Goal: Transaction & Acquisition: Purchase product/service

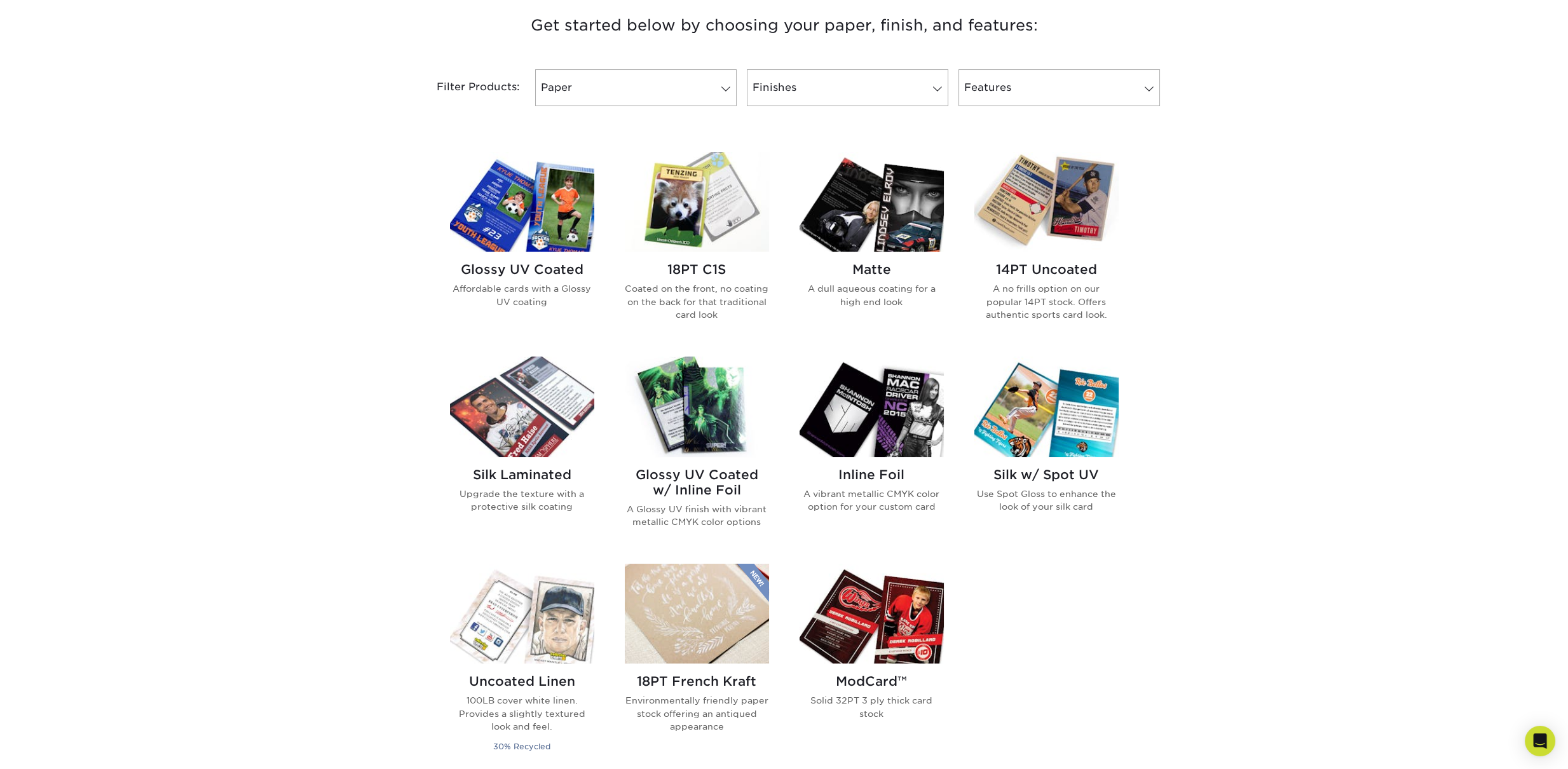
scroll to position [494, 0]
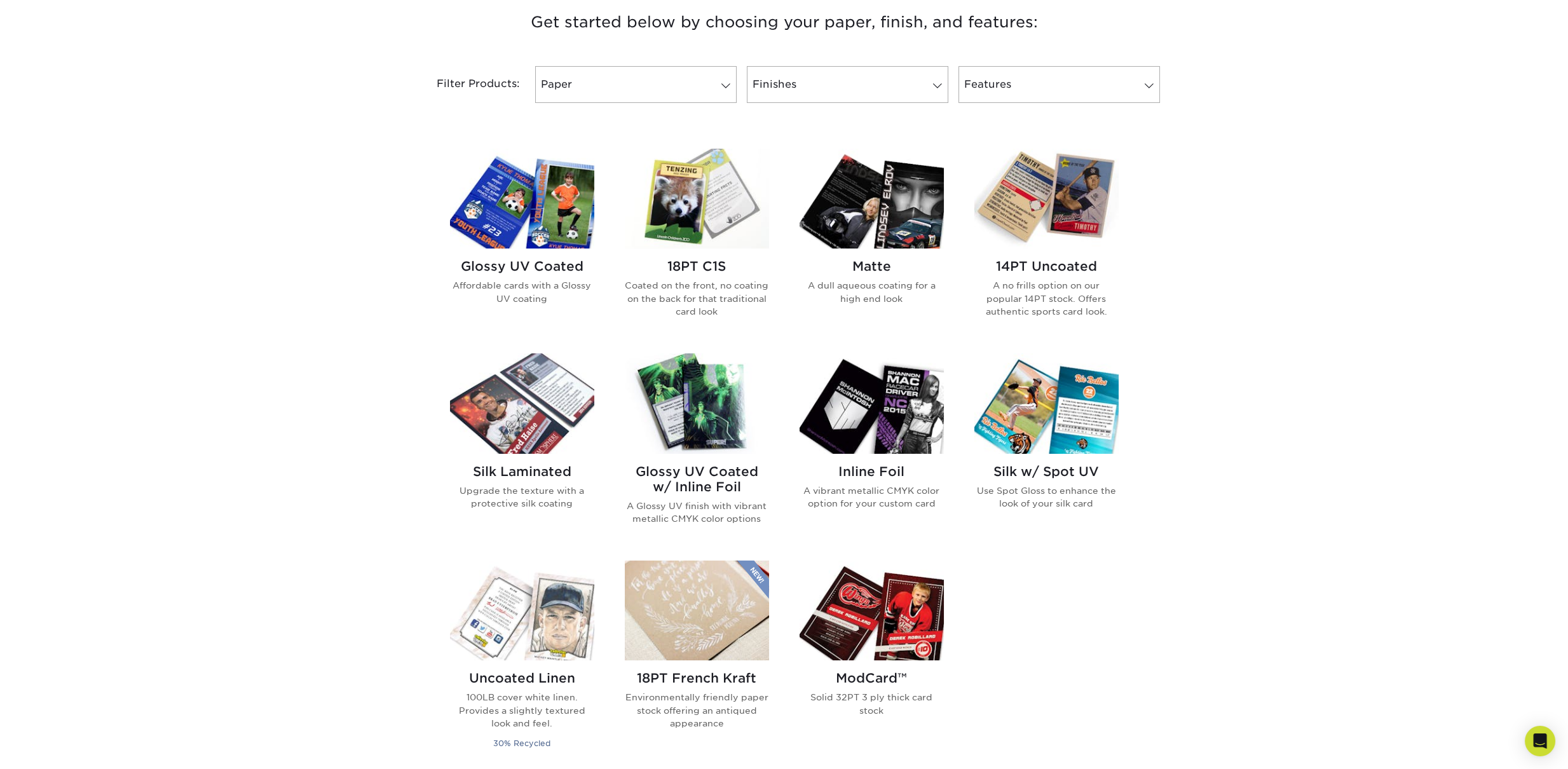
click at [870, 406] on img at bounding box center [872, 403] width 144 height 100
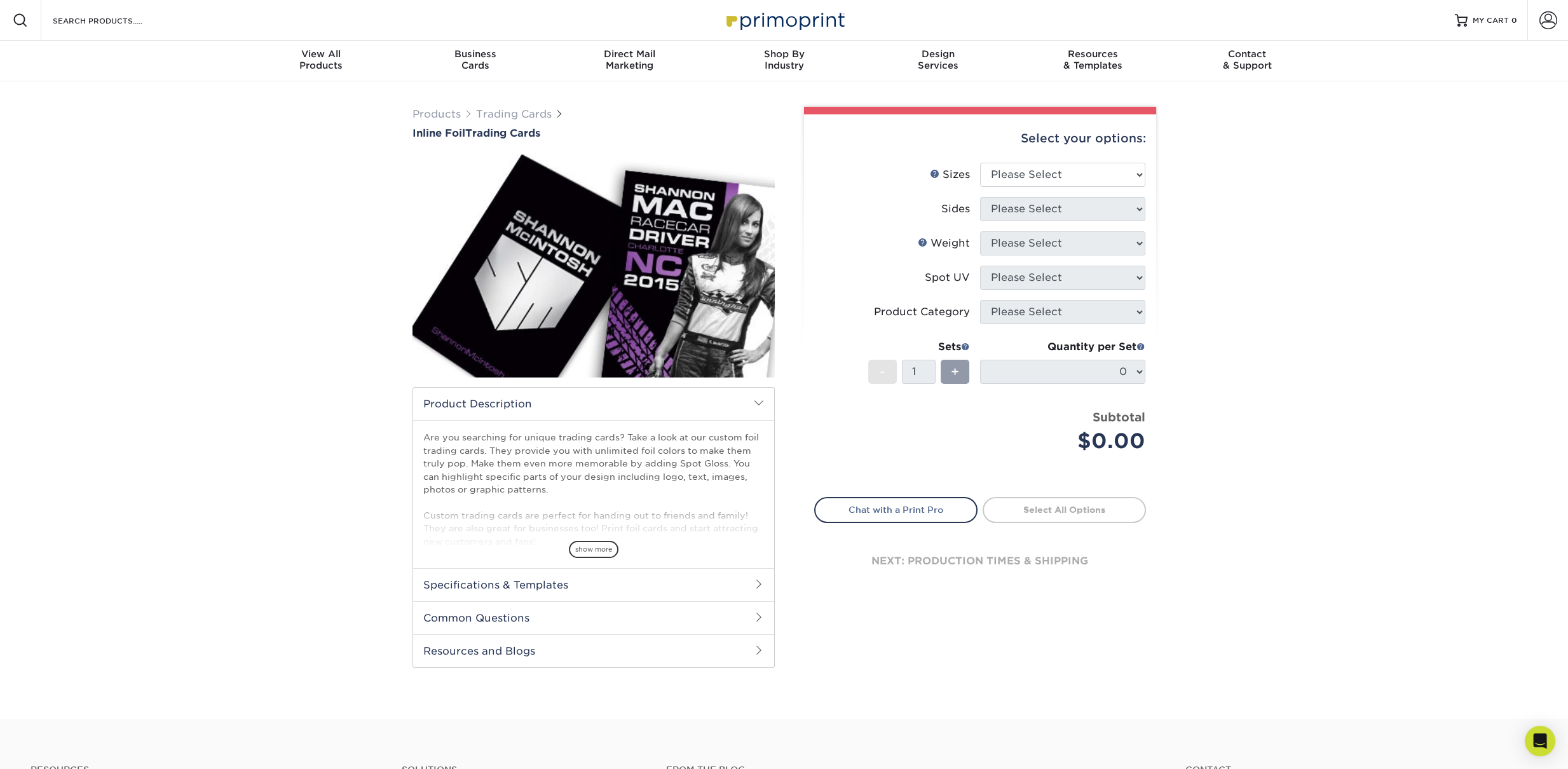
click at [1019, 297] on li "Spot UV Please Select" at bounding box center [980, 282] width 330 height 35
click at [1041, 179] on select "Please Select 2.5" x 3.5"" at bounding box center [1063, 174] width 166 height 24
click at [980, 163] on select "Please Select 2.5" x 3.5"" at bounding box center [1063, 174] width 166 height 24
click at [1036, 182] on select "Please Select 2.5" x 3.5"" at bounding box center [1063, 174] width 166 height 24
select select "2.50x3.50"
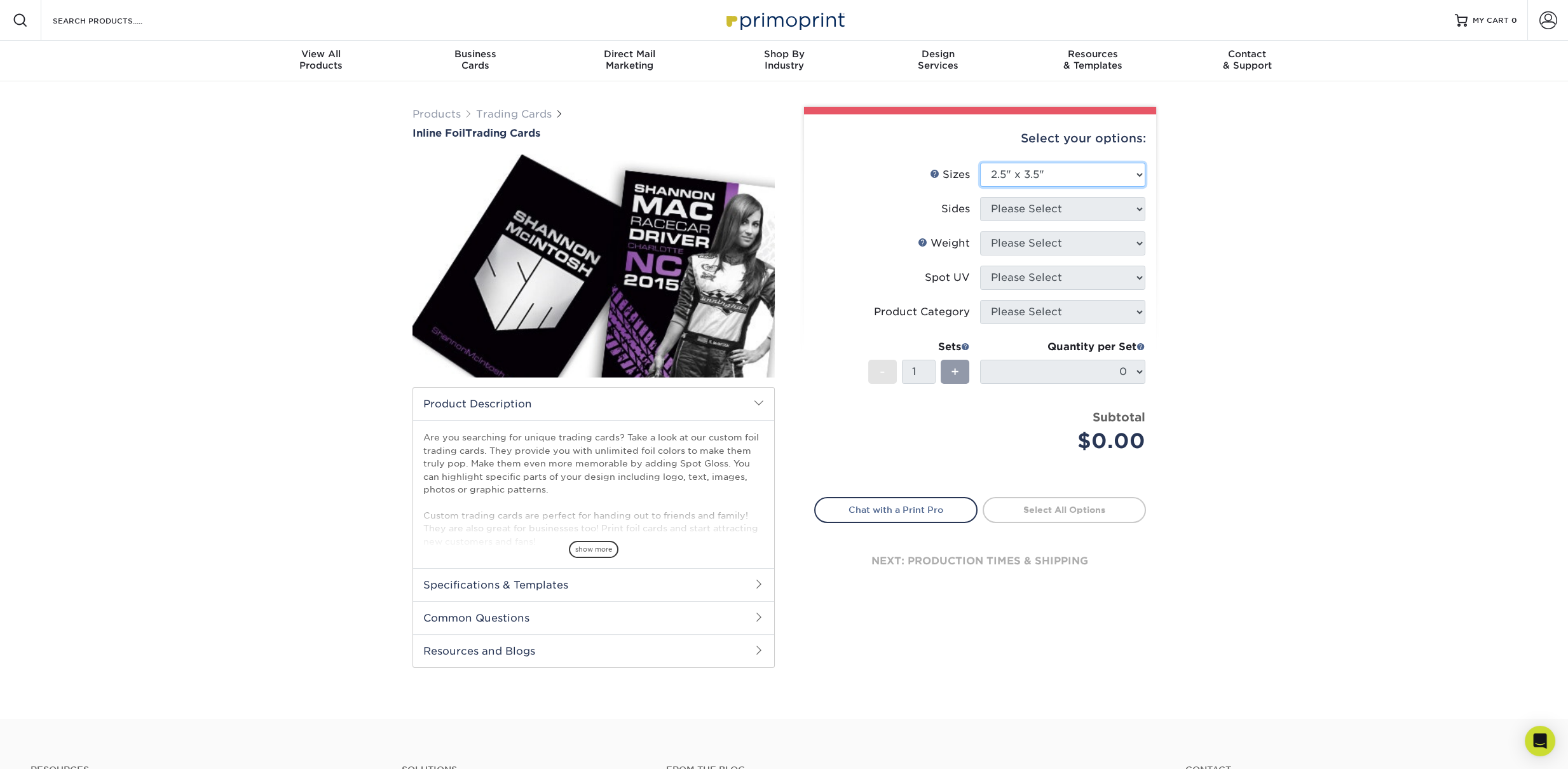
click at [980, 163] on select "Please Select 2.5" x 3.5"" at bounding box center [1063, 174] width 166 height 24
click at [1034, 208] on select "Please Select Print Both Sides - Foil Back Only Print Both Sides - Foil Both Si…" at bounding box center [1063, 209] width 166 height 24
select select "34527644-b4fd-4ffb-9092-1318eefcd9d9"
click at [980, 197] on select "Please Select Print Both Sides - Foil Back Only Print Both Sides - Foil Both Si…" at bounding box center [1063, 209] width 166 height 24
click at [1030, 247] on select "Please Select 16PT" at bounding box center [1063, 243] width 166 height 24
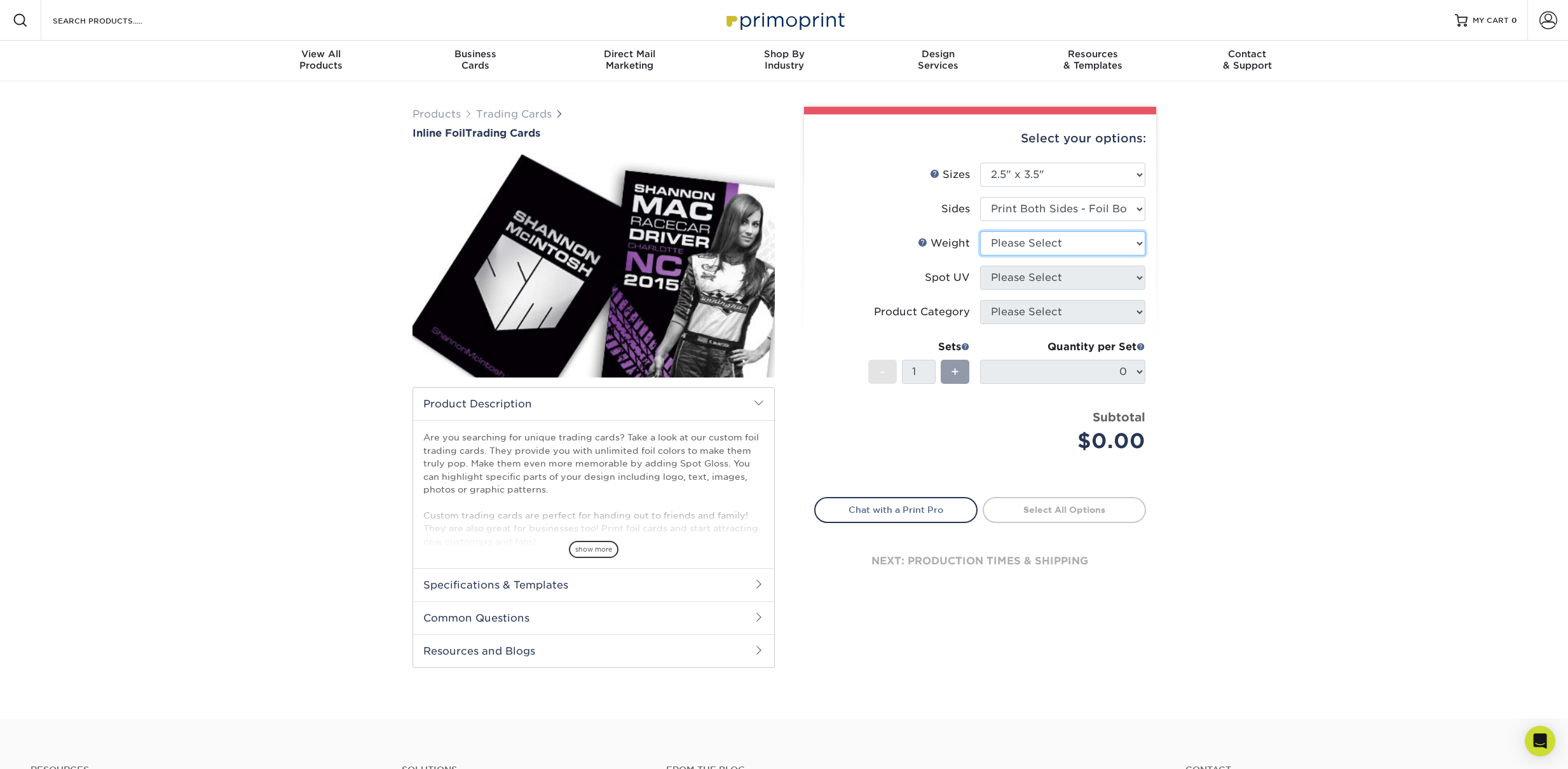
select select "16PT"
click at [980, 232] on select "Please Select 16PT" at bounding box center [1063, 243] width 166 height 24
click at [1024, 281] on select "Please Select No Spot UV Front and Back (Both Sides) Front Only Back Only" at bounding box center [1063, 277] width 166 height 24
select select "0"
click at [980, 265] on select "Please Select No Spot UV Front and Back (Both Sides) Front Only Back Only" at bounding box center [1063, 277] width 166 height 24
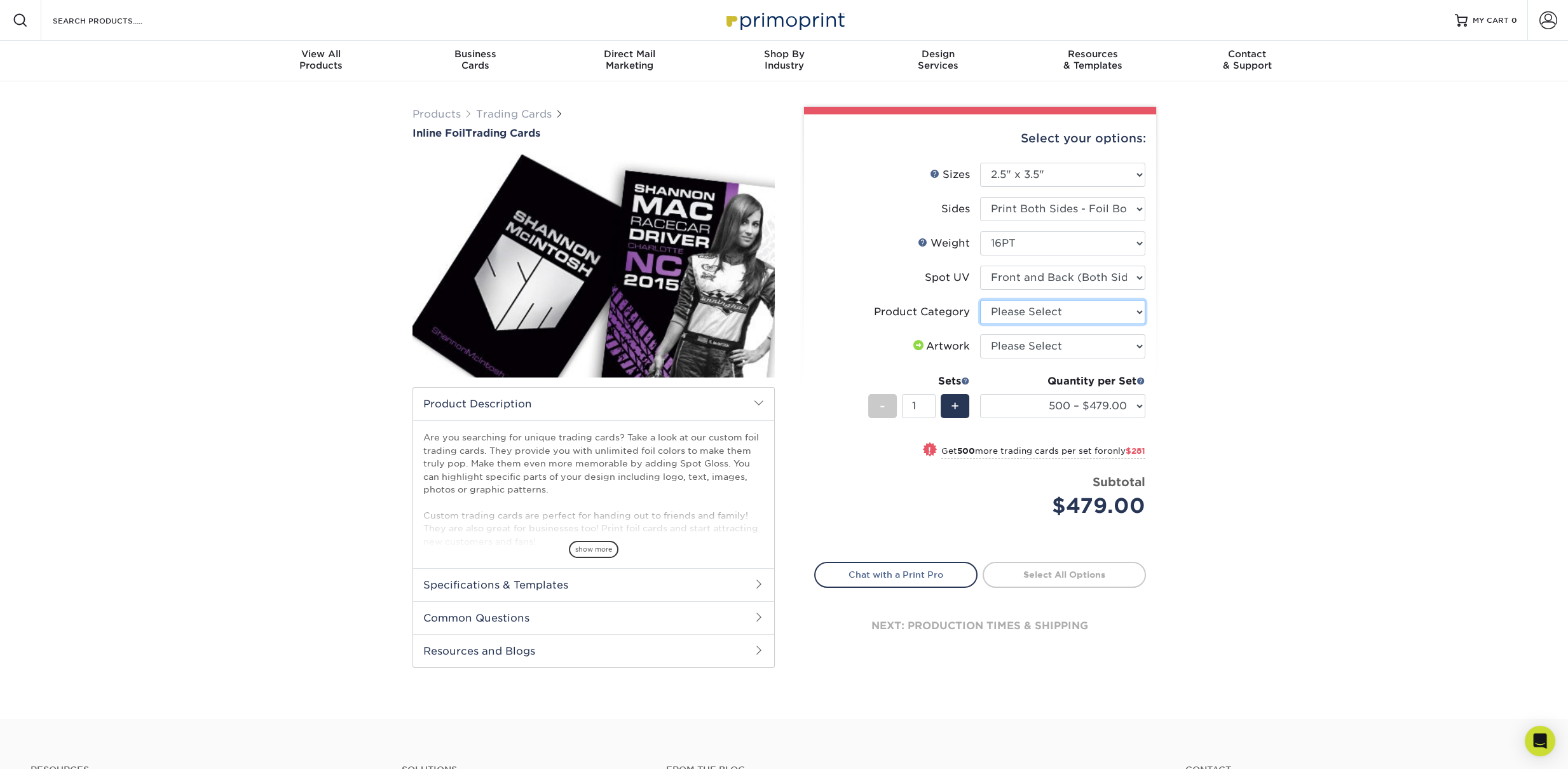
click at [1013, 317] on select "Please Select Trading Cards" at bounding box center [1063, 311] width 166 height 24
select select "c2f9bce9-36c2-409d-b101-c29d9d031e18"
click at [980, 300] on select "Please Select Trading Cards" at bounding box center [1063, 311] width 166 height 24
click at [1015, 340] on select "Please Select I will upload files I need a design - $100" at bounding box center [1063, 346] width 166 height 24
select select "upload"
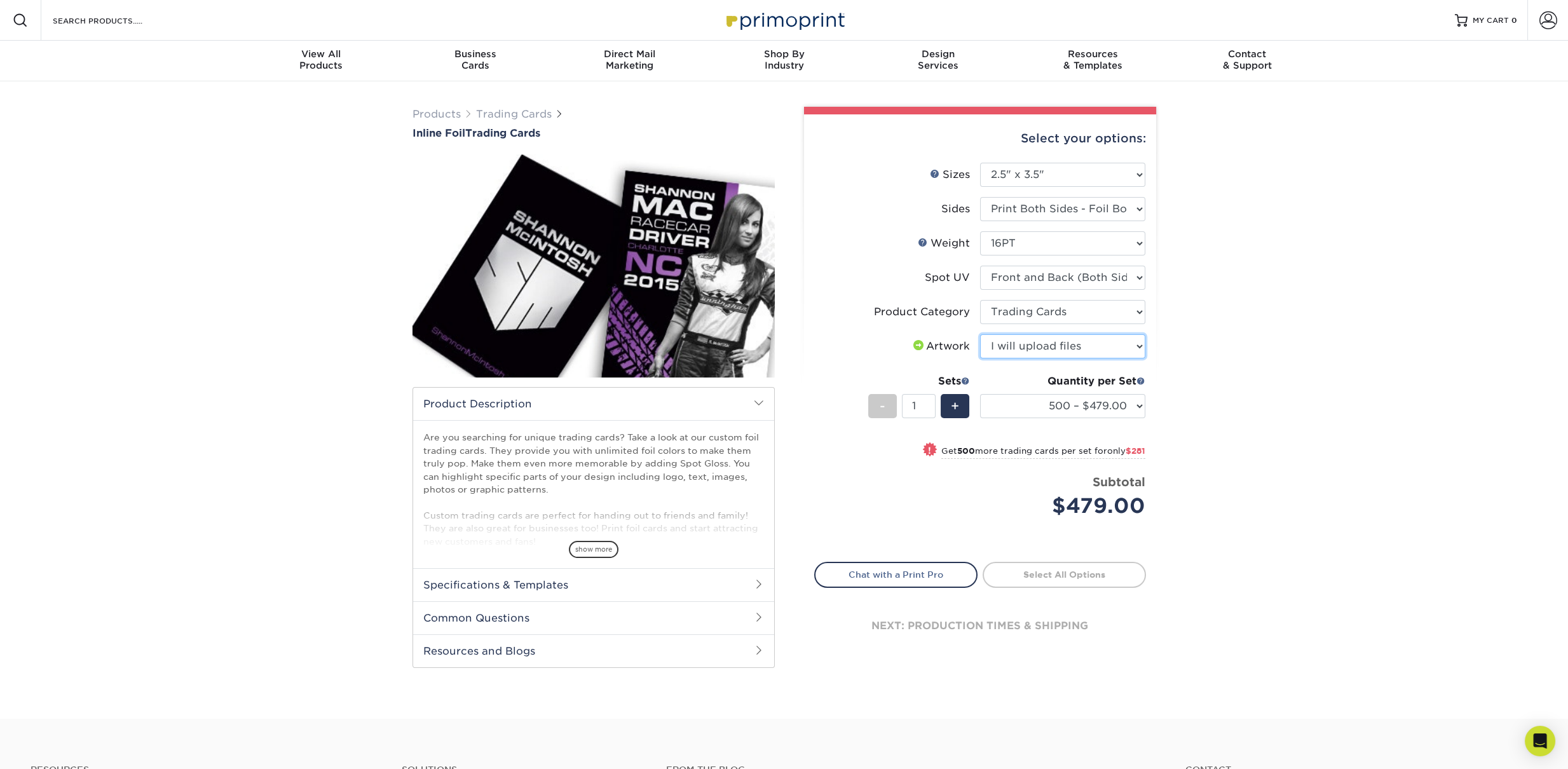
click at [980, 334] on select "Please Select I will upload files I need a design - $100" at bounding box center [1063, 346] width 166 height 24
click at [1021, 411] on select "500 – $479.00 1000 – $760.00 2500 – $1104.00 5000 – $1565.00" at bounding box center [1063, 406] width 166 height 24
click at [875, 347] on label "Artwork" at bounding box center [898, 346] width 166 height 24
